Goal: Task Accomplishment & Management: Use online tool/utility

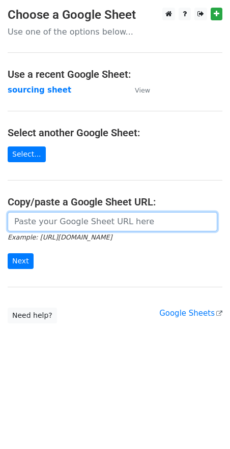
click at [41, 227] on input "url" at bounding box center [113, 221] width 210 height 19
paste input "https://docs.google.com/spreadsheets/d/1wD6lSmvFvXxRHy8XL6iER5cI7pKzGo_S9Nh0RVd…"
type input "https://docs.google.com/spreadsheets/d/1wD6lSmvFvXxRHy8XL6iER5cI7pKzGo_S9Nh0RVd…"
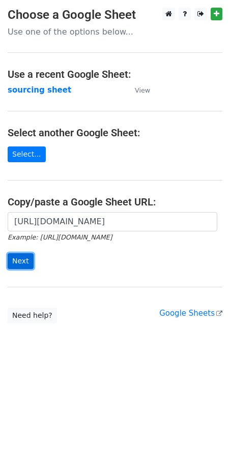
click at [15, 262] on input "Next" at bounding box center [21, 261] width 26 height 16
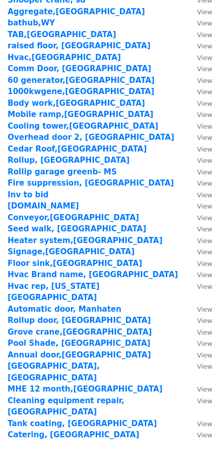
scroll to position [1165, 0]
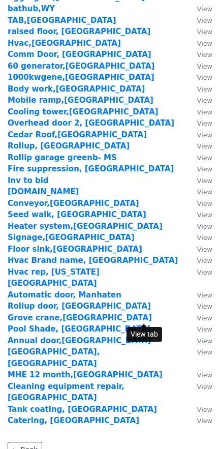
click at [197, 406] on small "View" at bounding box center [204, 410] width 15 height 8
click at [35, 405] on strong "Tank coating, [GEOGRAPHIC_DATA]" at bounding box center [83, 409] width 150 height 9
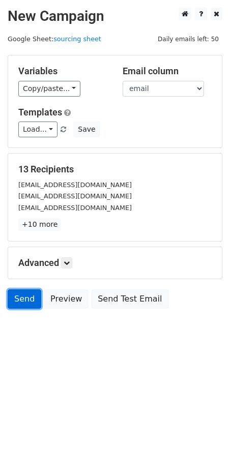
click at [23, 305] on link "Send" at bounding box center [25, 299] width 34 height 19
